Goal: Download file/media

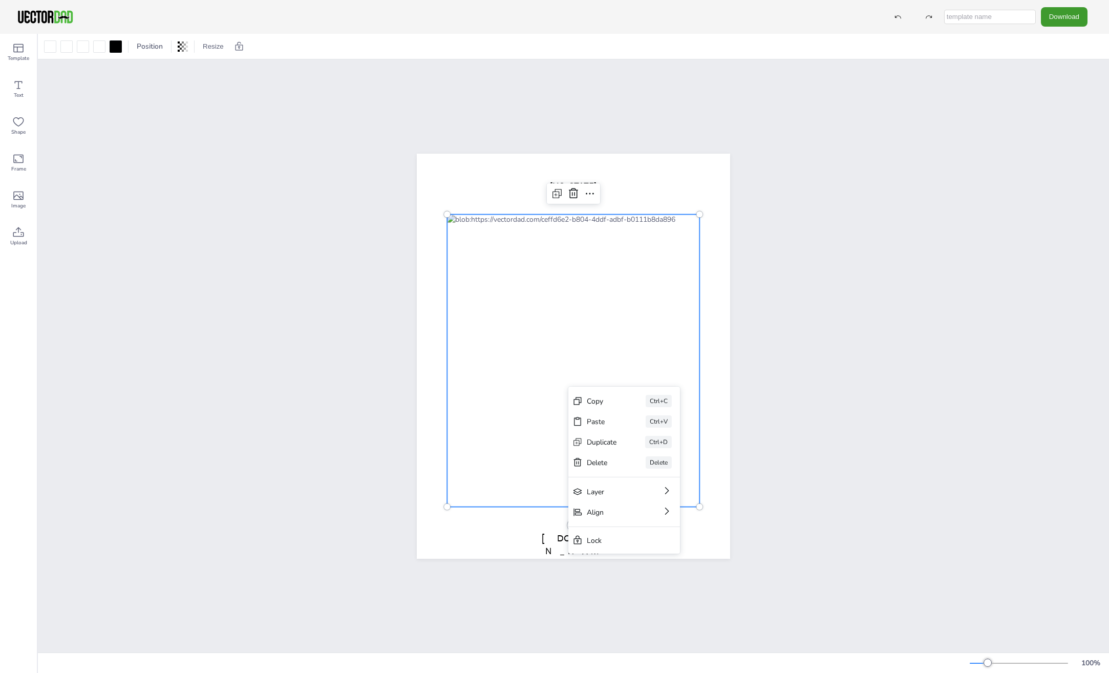
click at [612, 397] on div "Copy" at bounding box center [602, 401] width 30 height 10
click at [911, 204] on div "[DOMAIN_NAME] [US_STATE]" at bounding box center [573, 355] width 1071 height 593
click at [621, 419] on div at bounding box center [573, 360] width 252 height 293
click at [587, 427] on div at bounding box center [573, 360] width 252 height 293
click at [649, 433] on div at bounding box center [573, 360] width 252 height 293
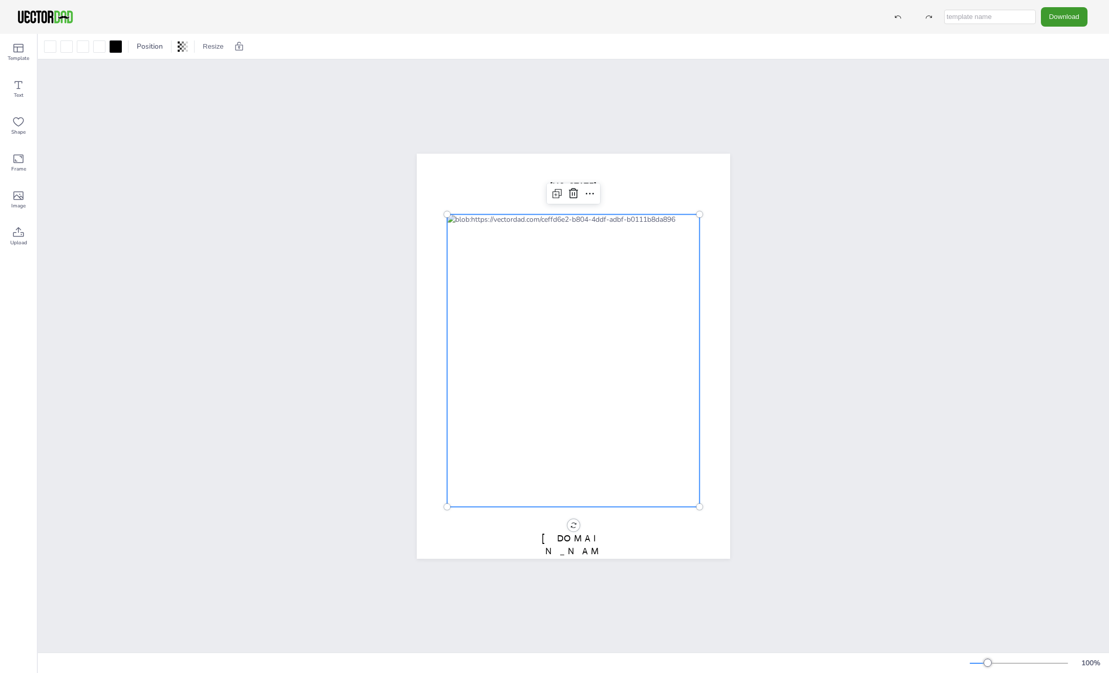
click at [616, 377] on div at bounding box center [573, 360] width 252 height 293
click at [590, 188] on icon at bounding box center [590, 193] width 12 height 12
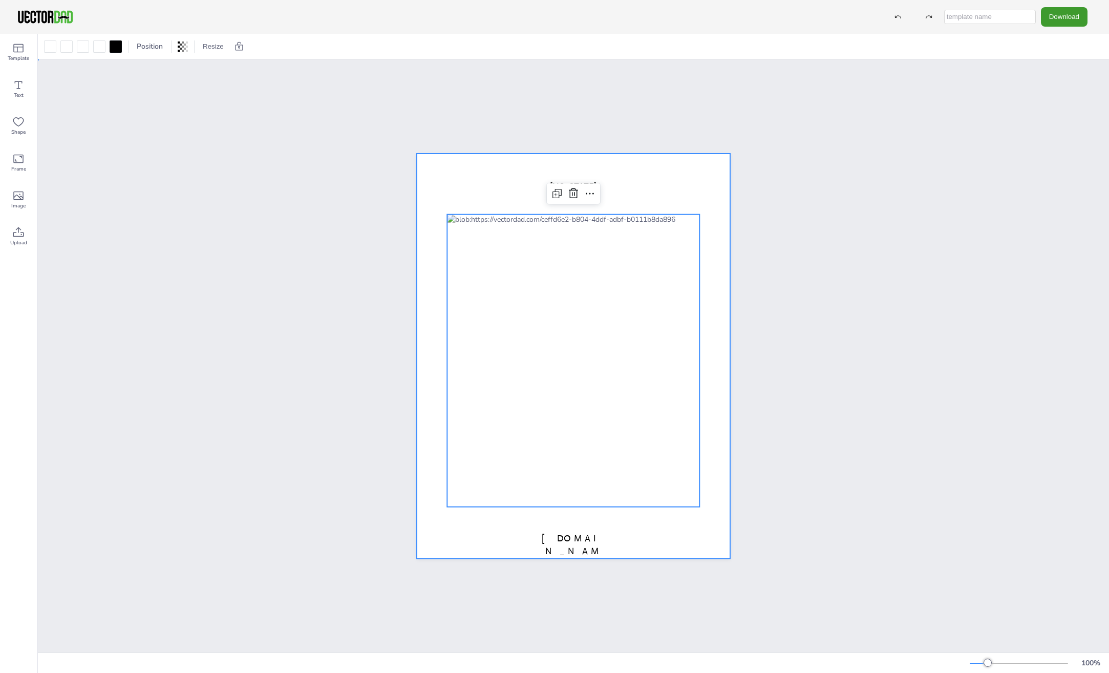
click at [647, 174] on div at bounding box center [573, 356] width 313 height 405
click at [546, 332] on div at bounding box center [573, 360] width 252 height 293
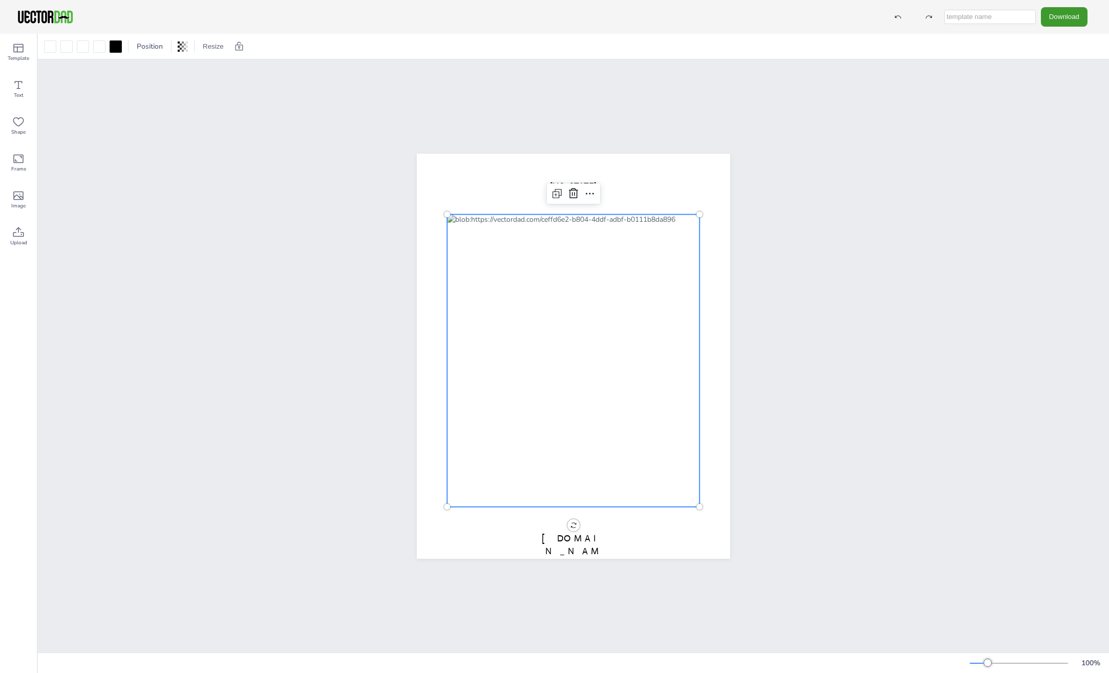
click at [1055, 20] on button "Download" at bounding box center [1064, 16] width 47 height 19
click at [1058, 60] on li "PNG" at bounding box center [1067, 62] width 84 height 21
click at [648, 335] on div at bounding box center [573, 360] width 252 height 293
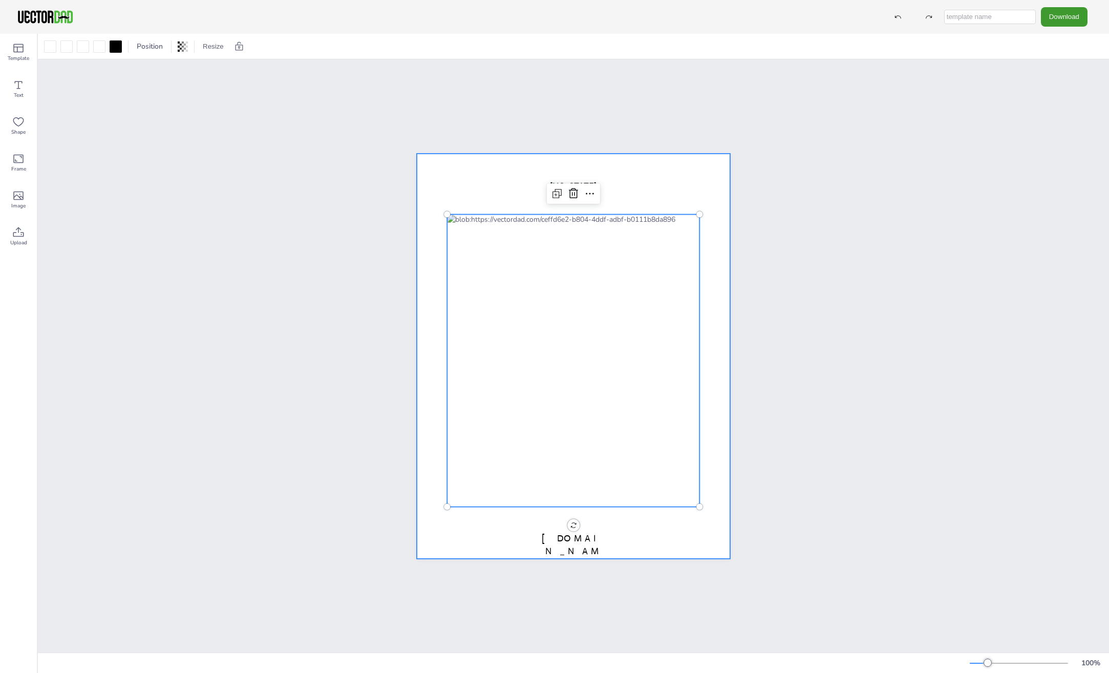
click at [718, 328] on div at bounding box center [573, 356] width 313 height 405
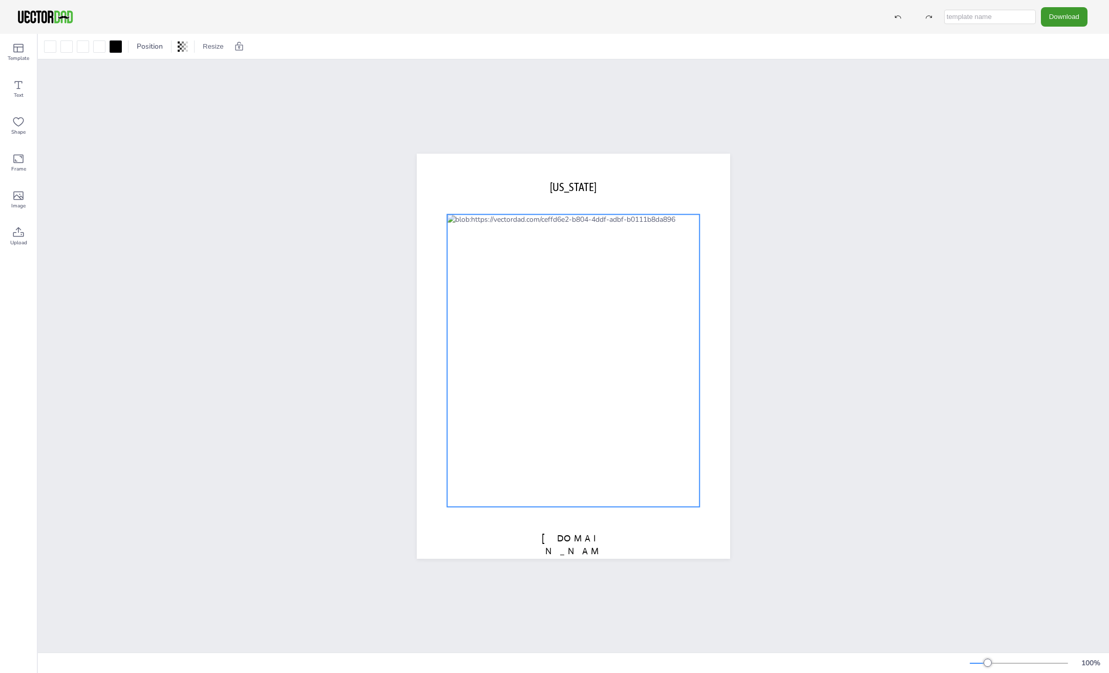
click at [570, 427] on div at bounding box center [573, 360] width 252 height 293
click at [213, 45] on button "Resize" at bounding box center [213, 46] width 29 height 16
click at [335, 125] on div "[DOMAIN_NAME] [US_STATE]" at bounding box center [573, 355] width 1071 height 593
click at [587, 332] on div at bounding box center [573, 360] width 252 height 293
click at [585, 391] on div at bounding box center [573, 360] width 252 height 293
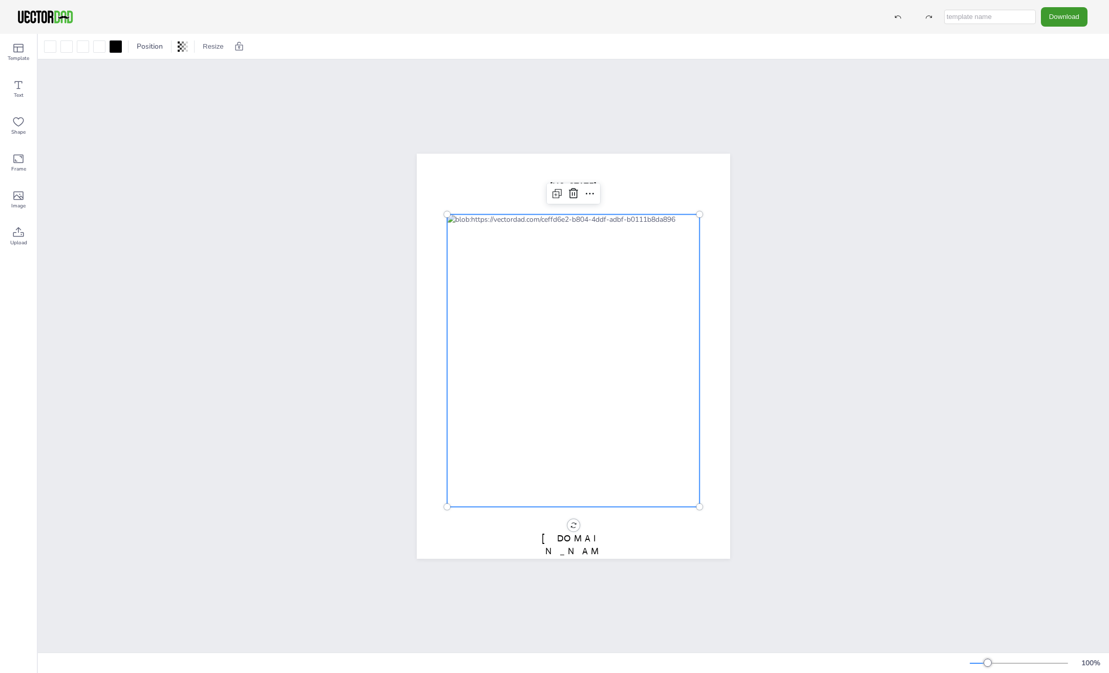
click at [585, 391] on div at bounding box center [573, 360] width 252 height 293
click at [554, 189] on icon at bounding box center [557, 193] width 12 height 12
click at [592, 265] on div at bounding box center [573, 360] width 252 height 293
click at [584, 190] on icon at bounding box center [590, 193] width 12 height 12
click at [622, 438] on div at bounding box center [573, 360] width 252 height 293
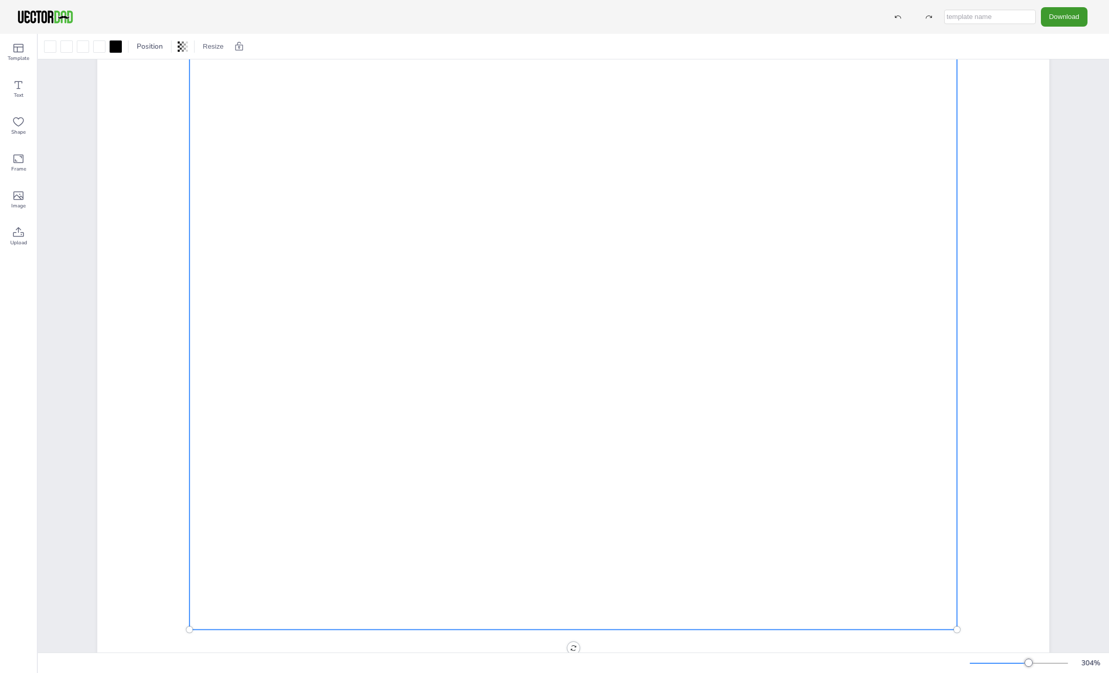
scroll to position [546, 0]
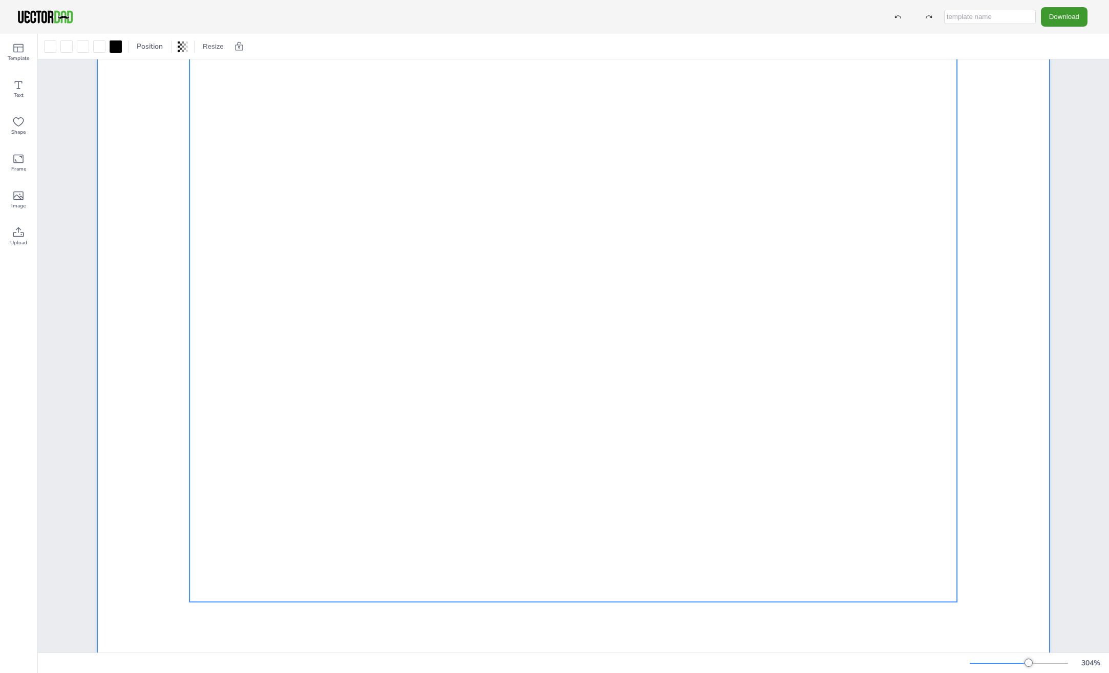
click at [1007, 593] on div at bounding box center [573, 143] width 952 height 1231
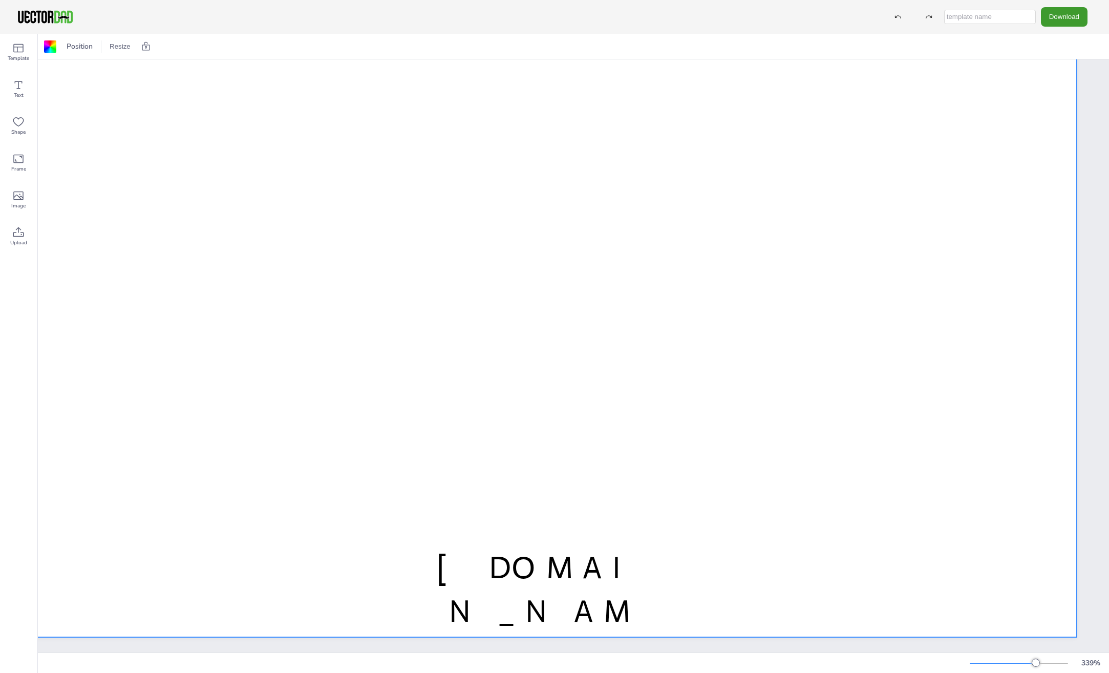
scroll to position [819, 89]
